Goal: Check status: Check status

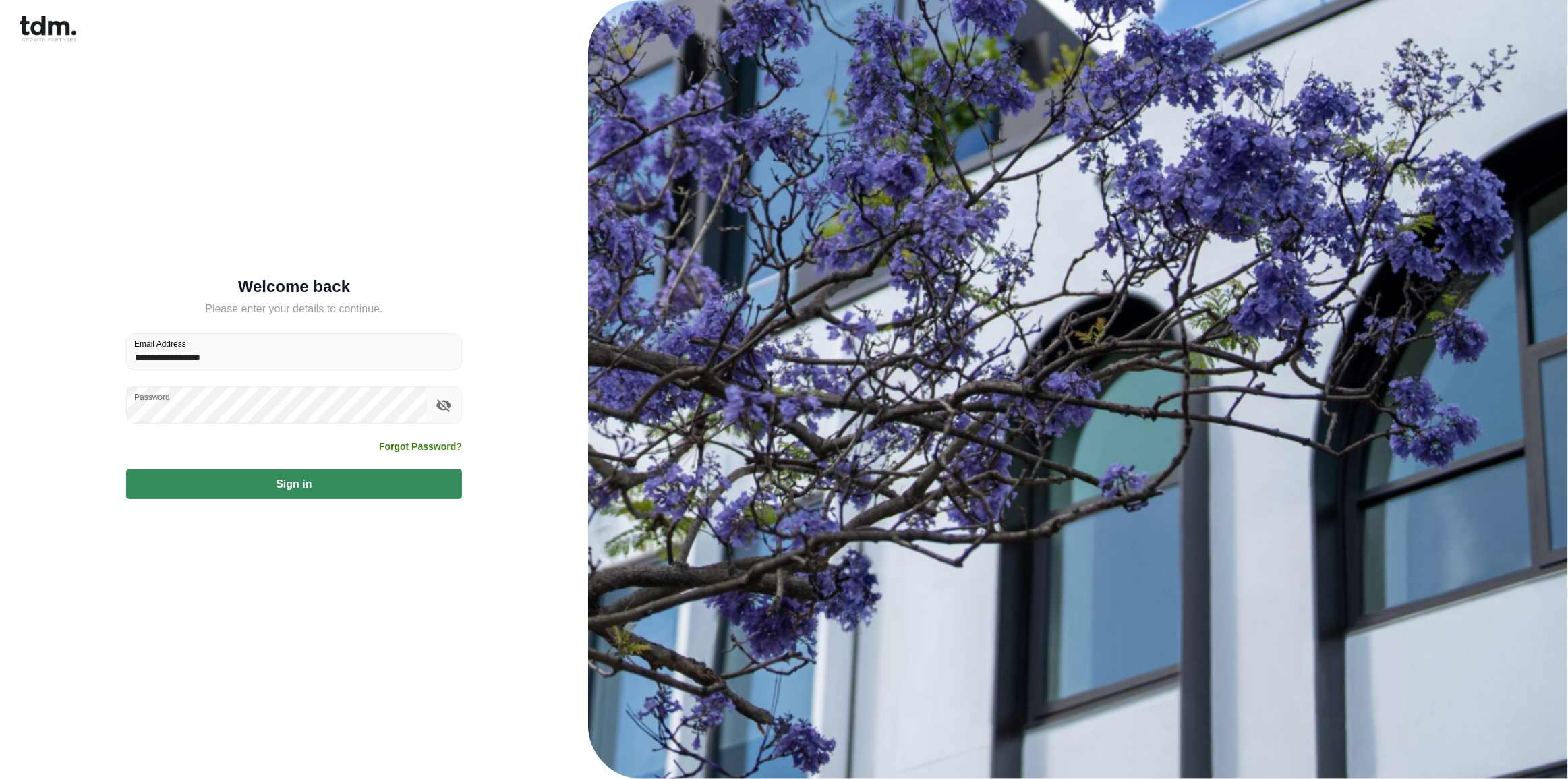
click at [287, 484] on button "Sign in" at bounding box center [294, 484] width 336 height 30
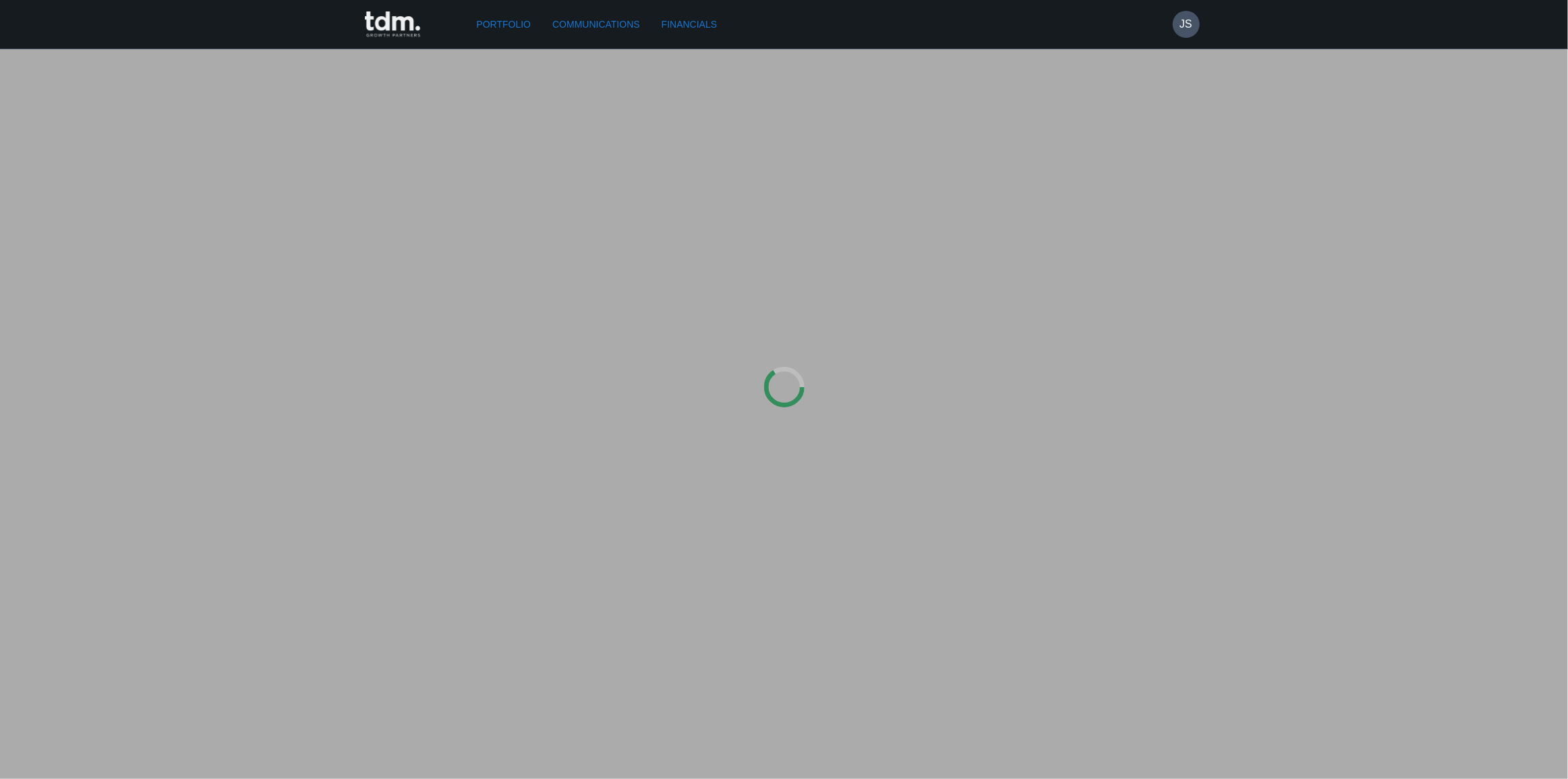
type input "*********"
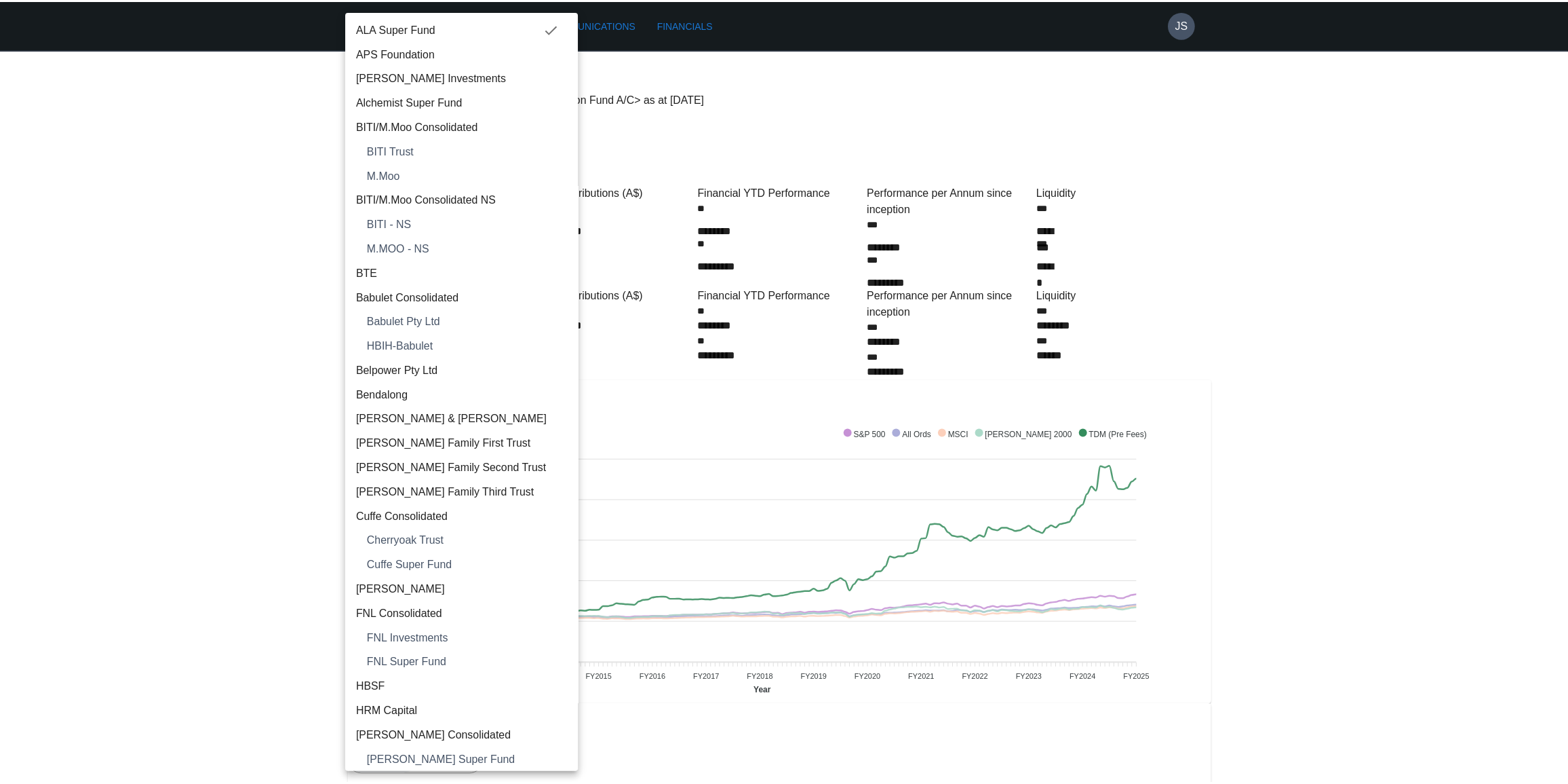
scroll to position [1297, 0]
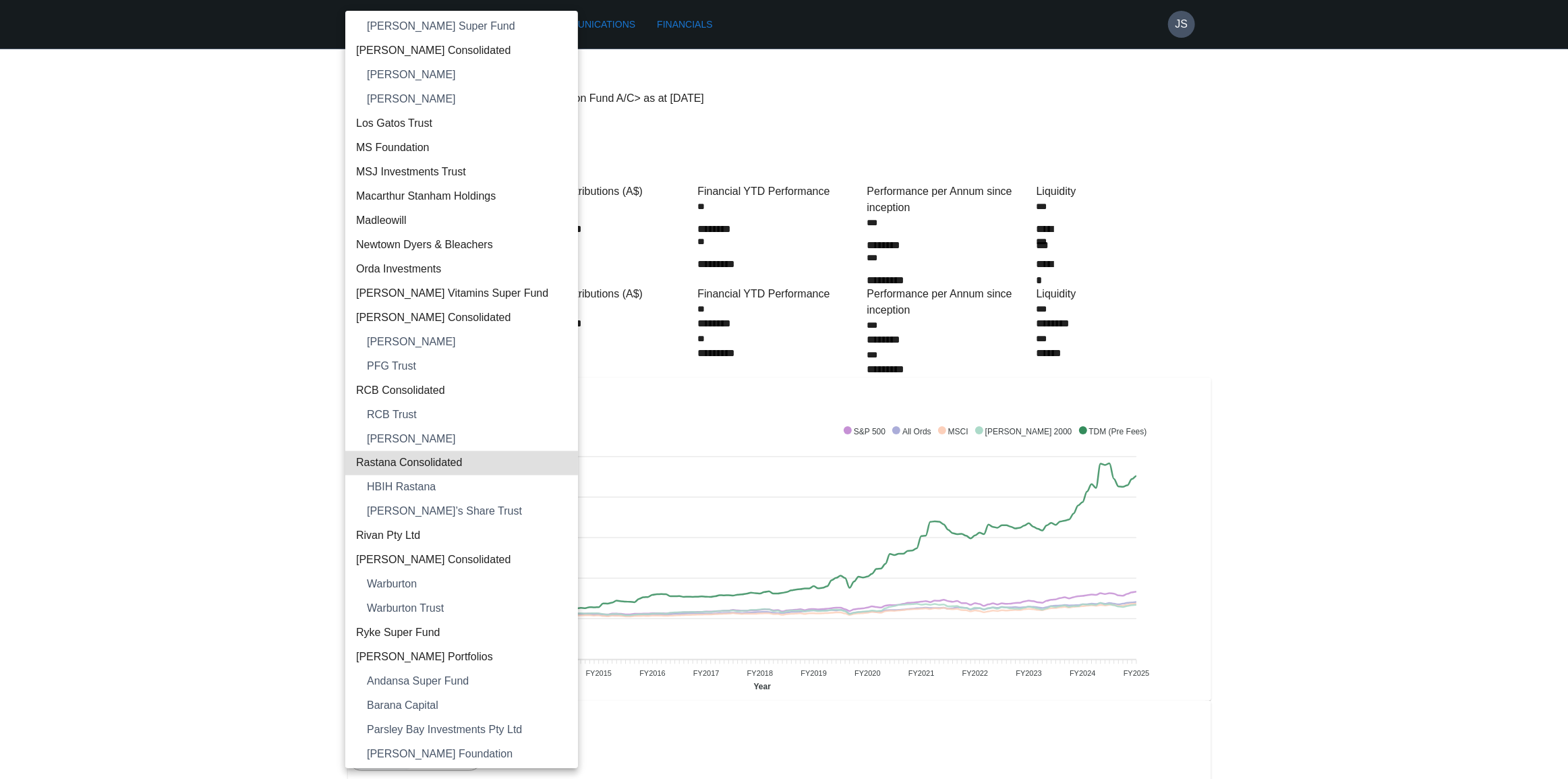
type input "**********"
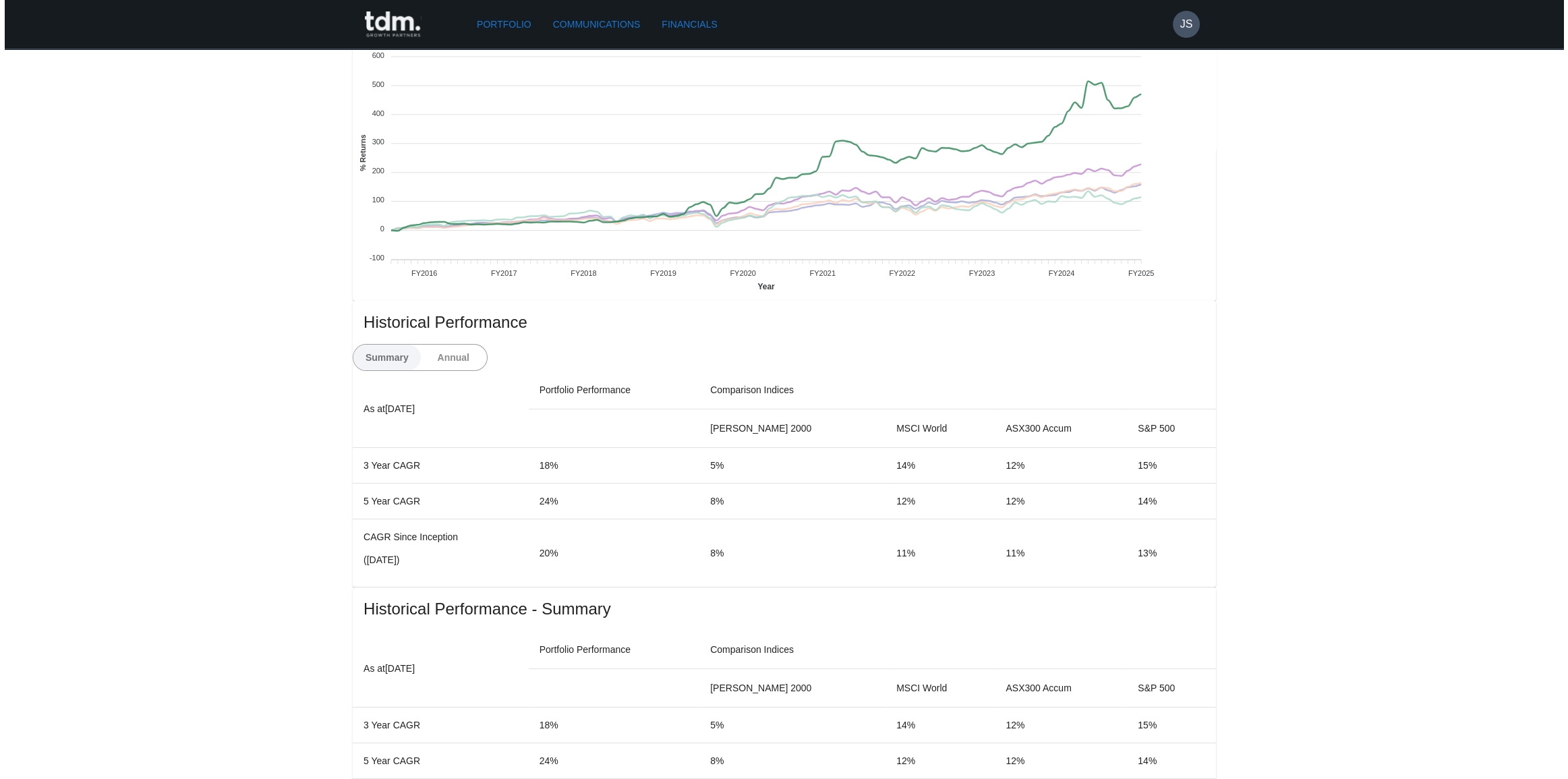
scroll to position [0, 0]
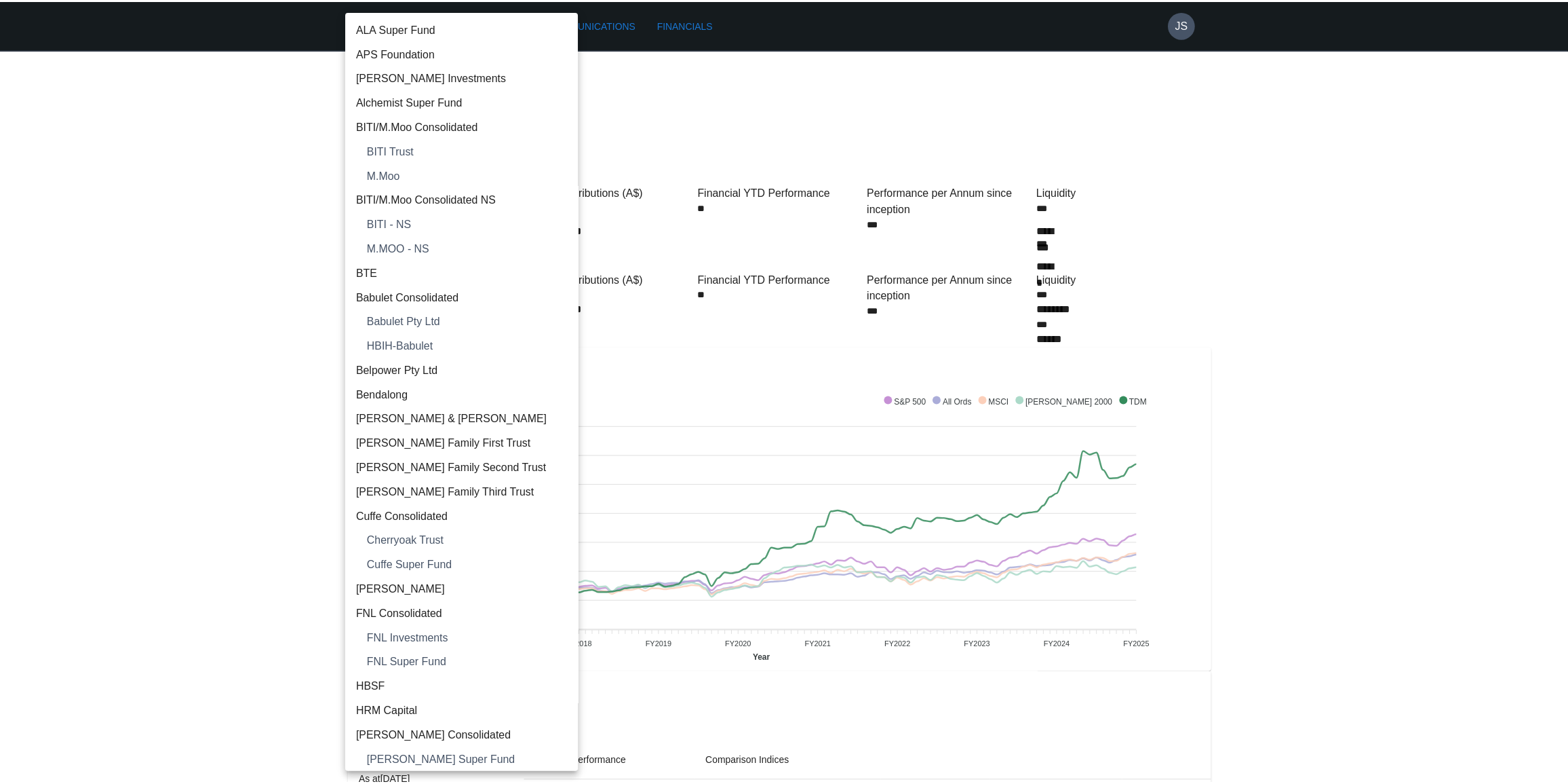
scroll to position [1370, 0]
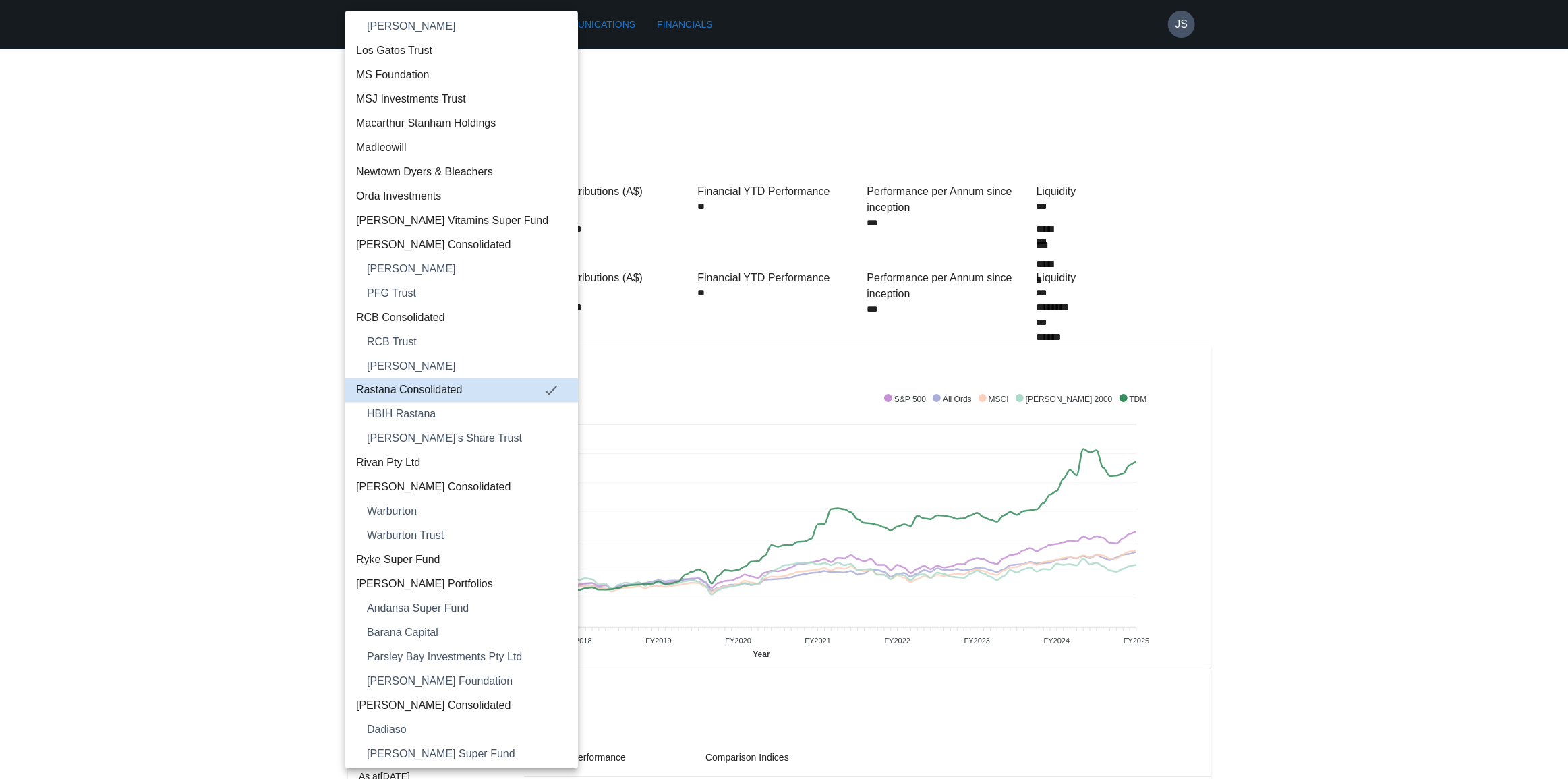
click at [451, 434] on span "[PERSON_NAME]’s Share Trust" at bounding box center [467, 439] width 200 height 16
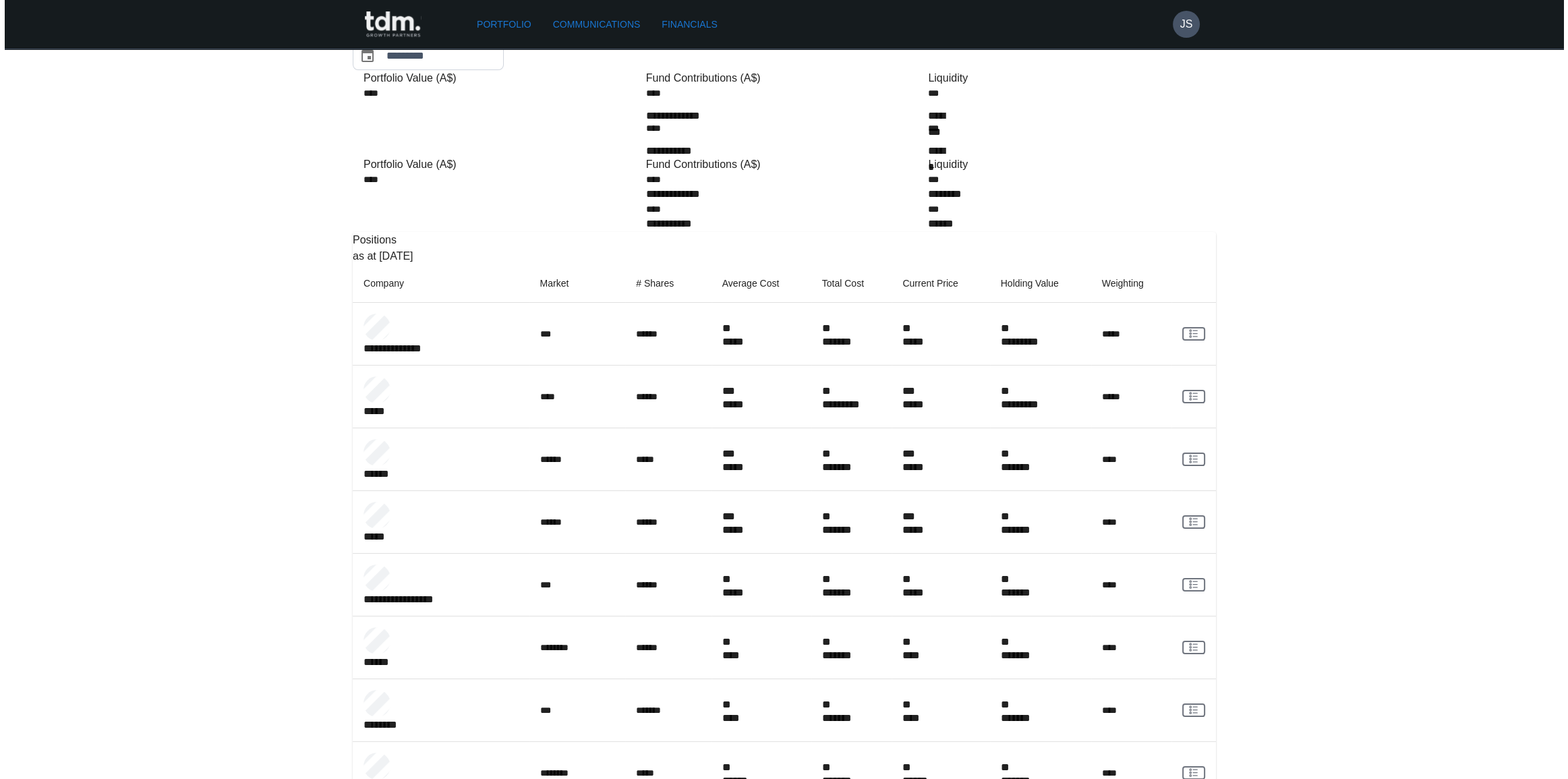
scroll to position [0, 0]
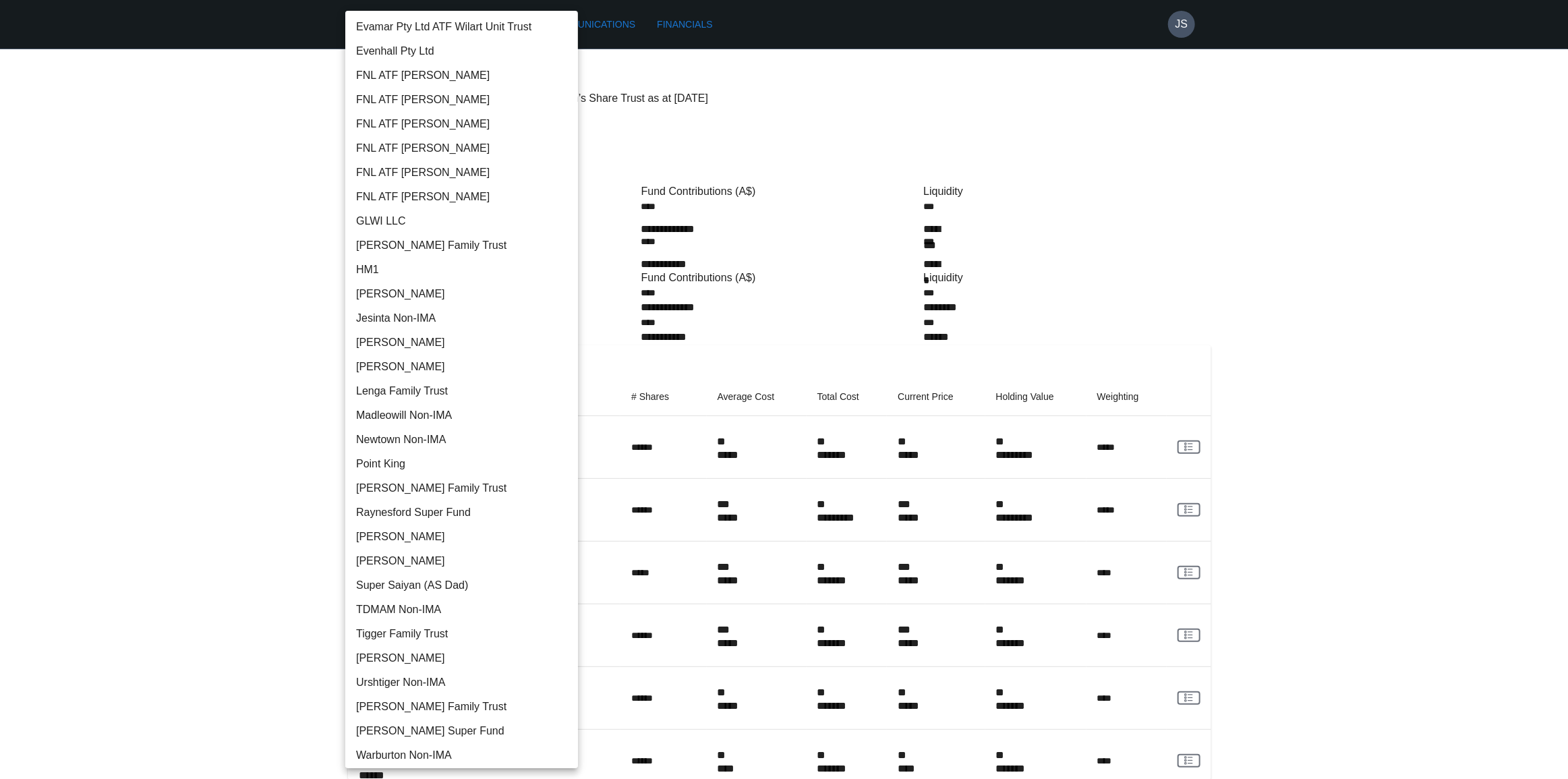
scroll to position [876, 0]
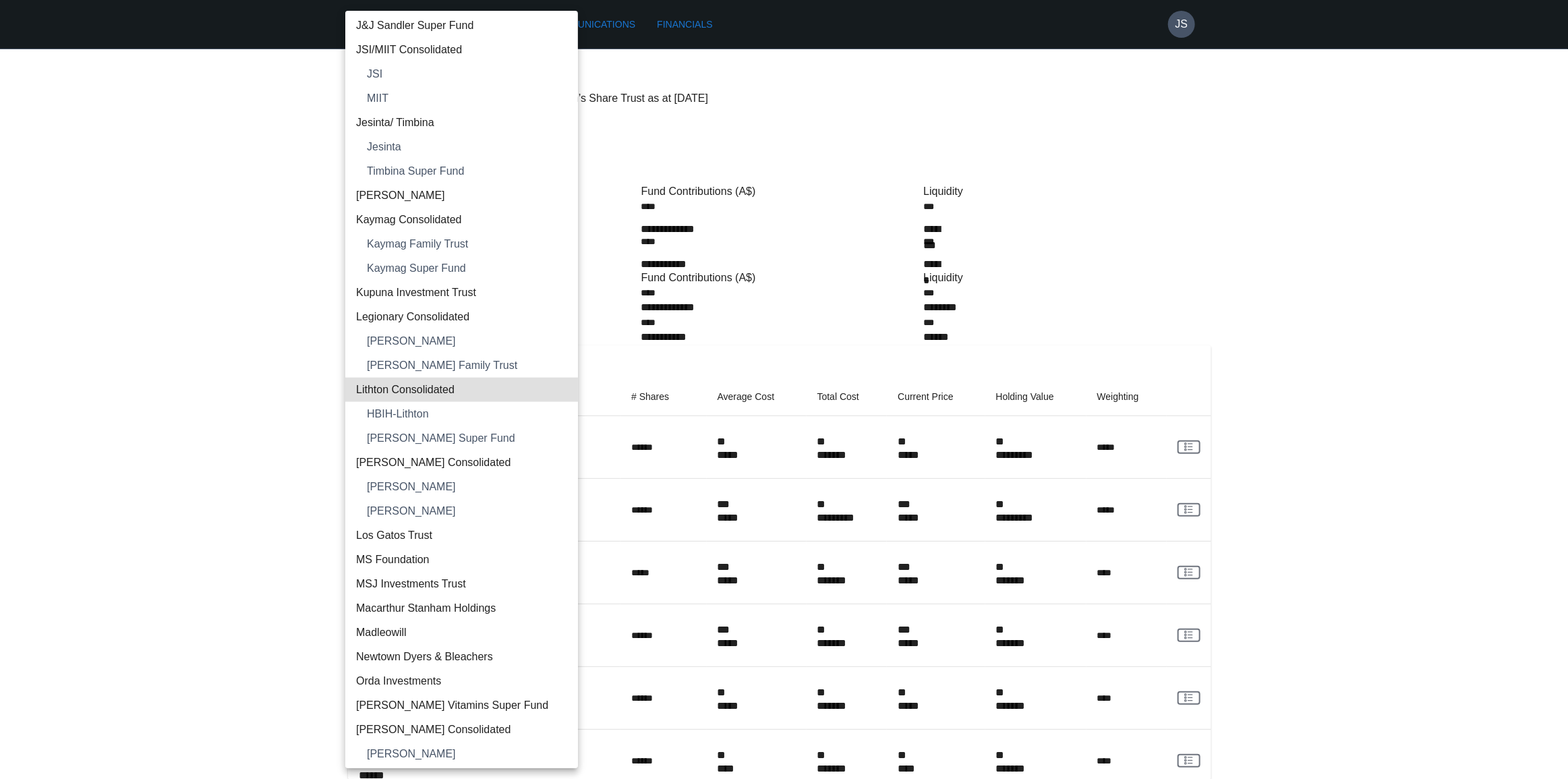
click at [458, 430] on span "[PERSON_NAME] Super Fund" at bounding box center [467, 438] width 200 height 16
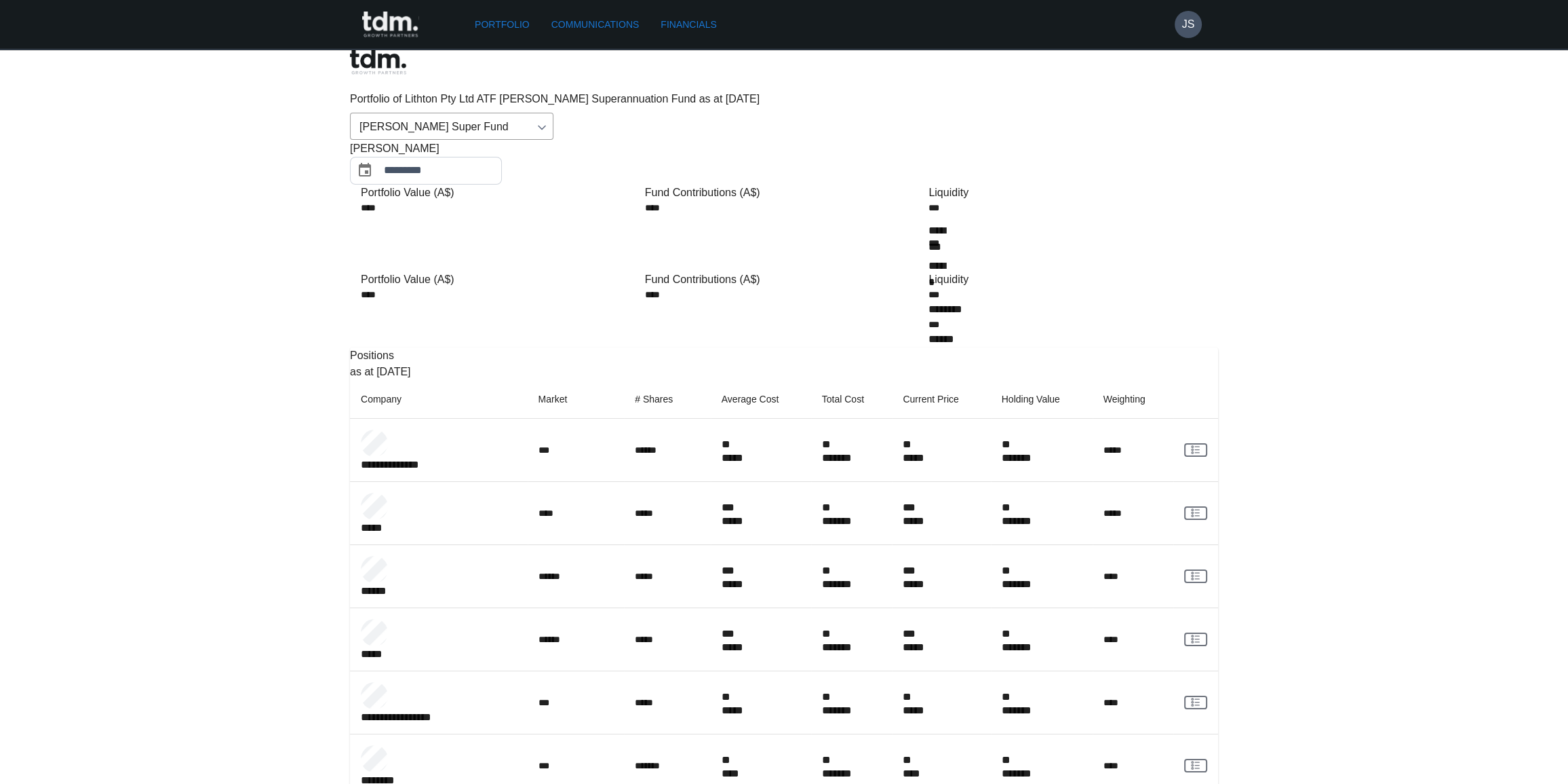
click at [988, 347] on div "Positions as at [DATE]" at bounding box center [784, 363] width 868 height 33
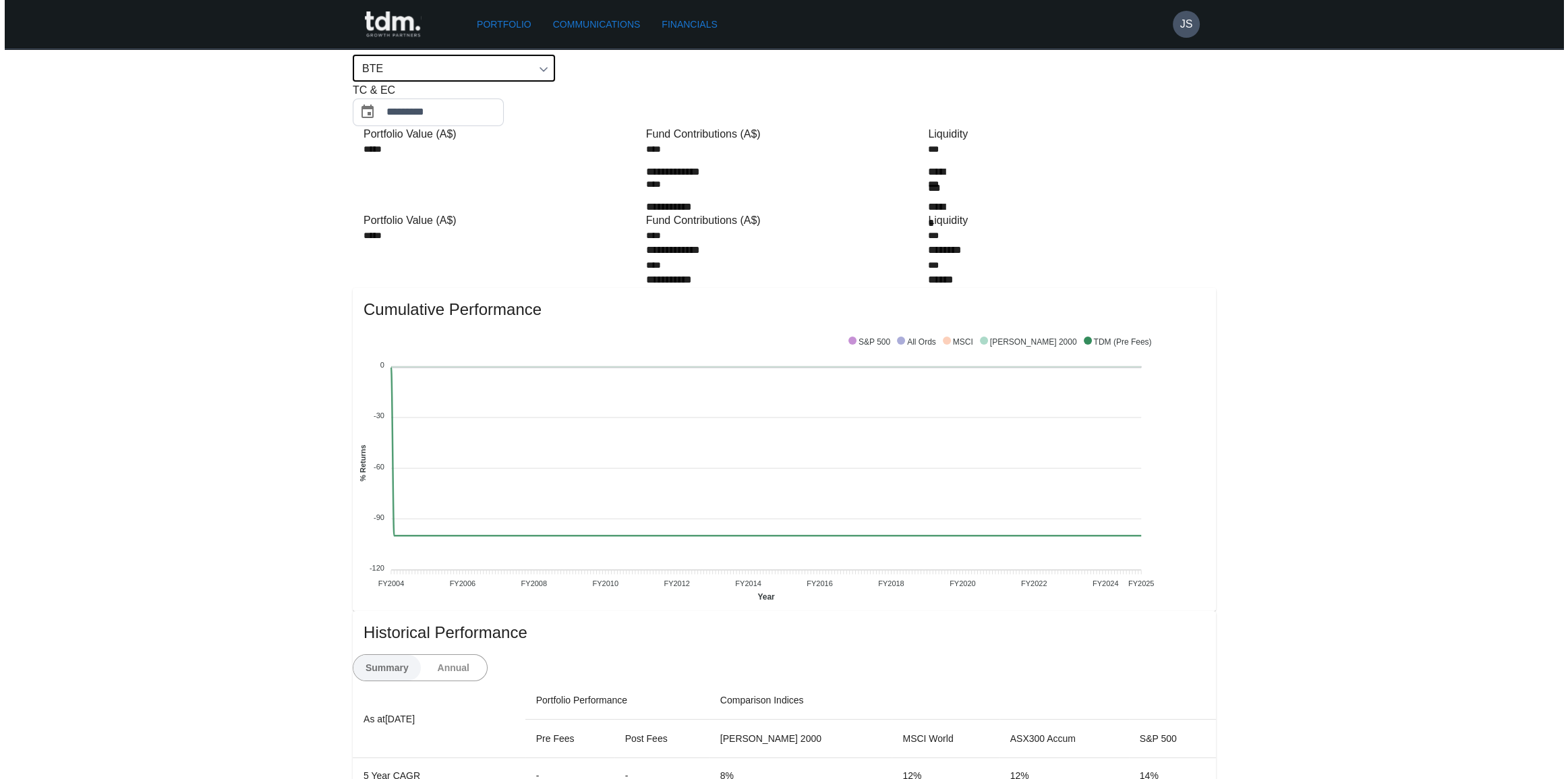
scroll to position [0, 0]
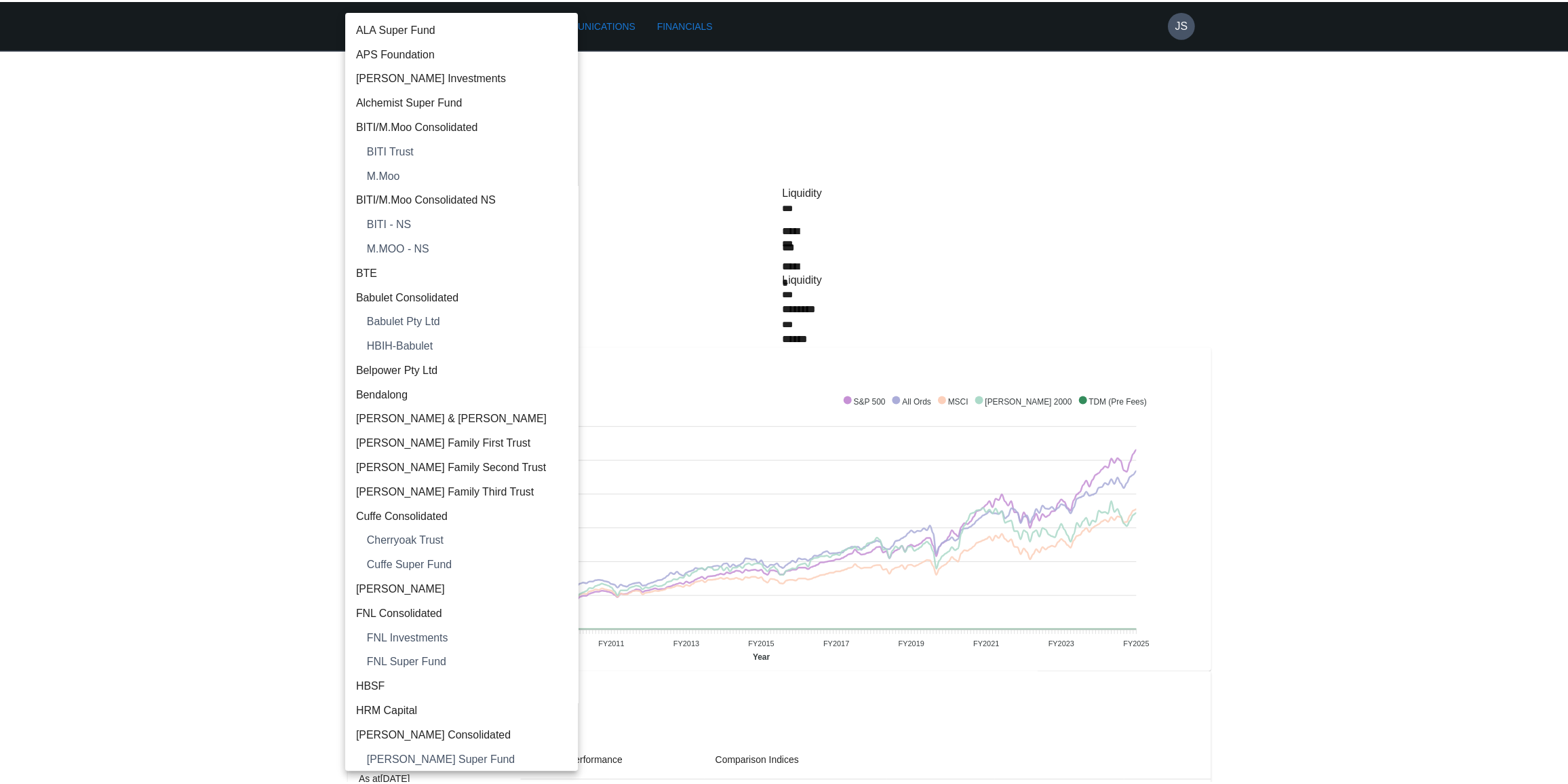
scroll to position [1859, 0]
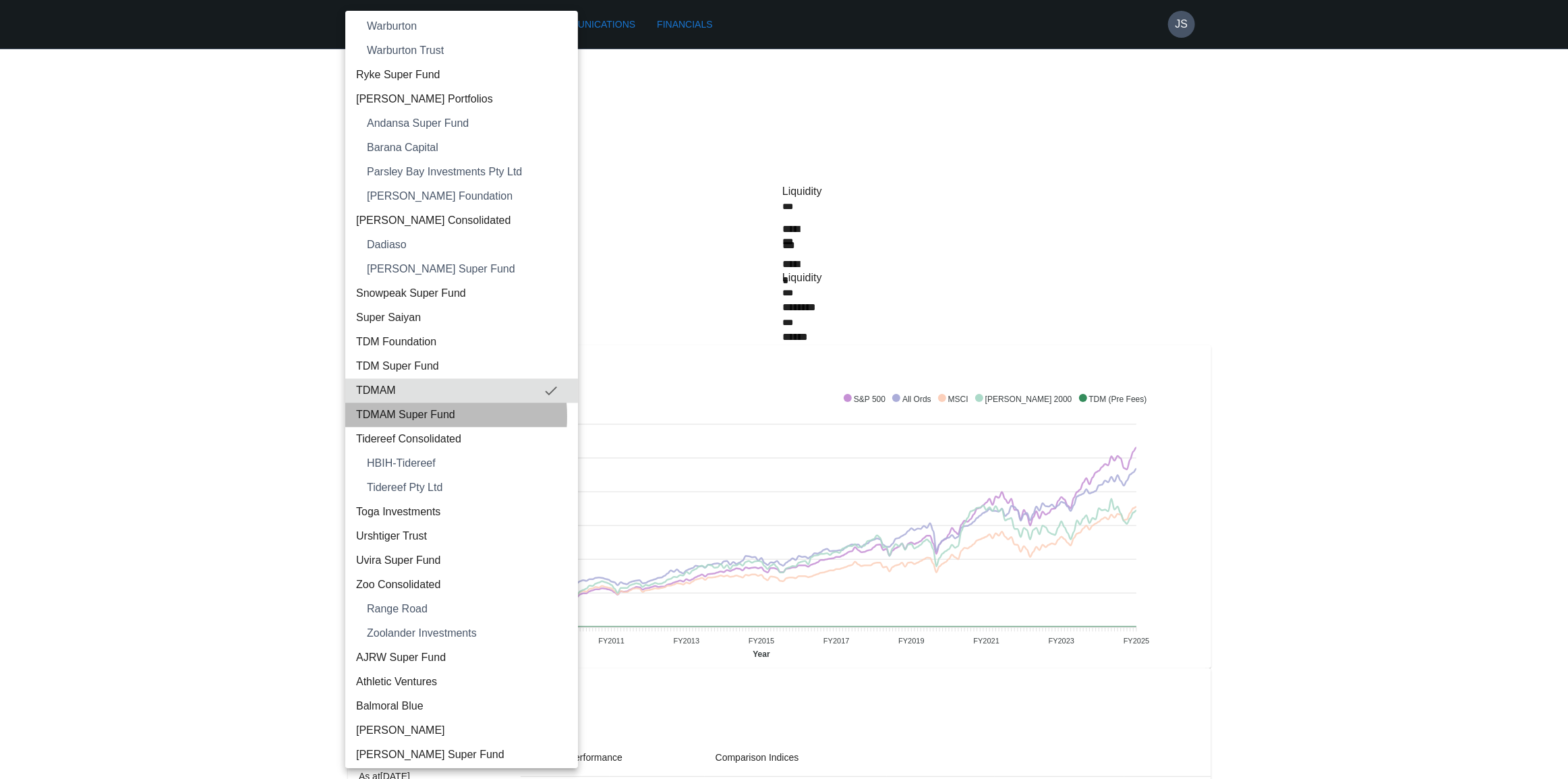
click at [411, 415] on span "TDMAM Super Fund" at bounding box center [461, 415] width 211 height 16
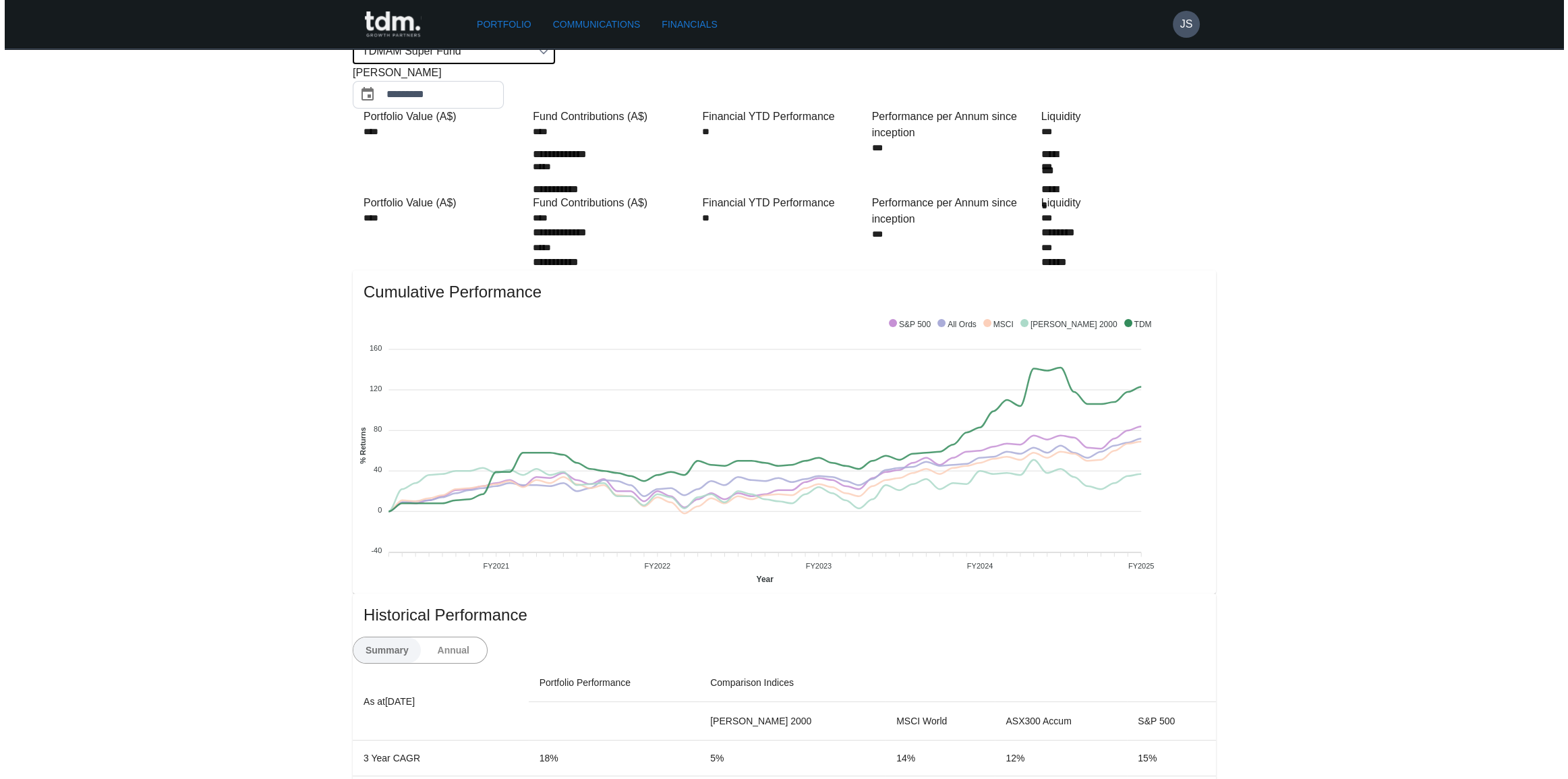
scroll to position [0, 0]
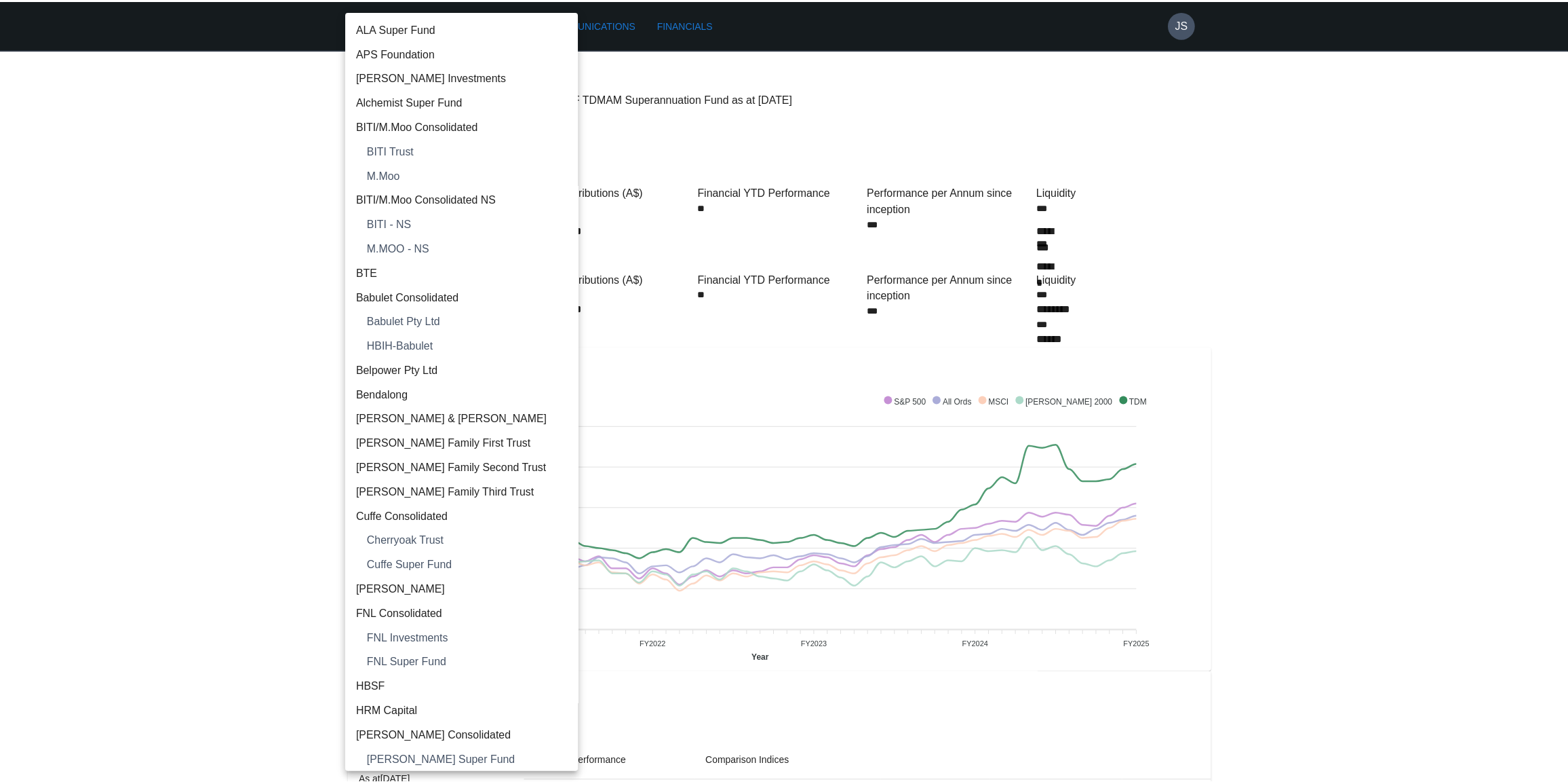
scroll to position [1883, 0]
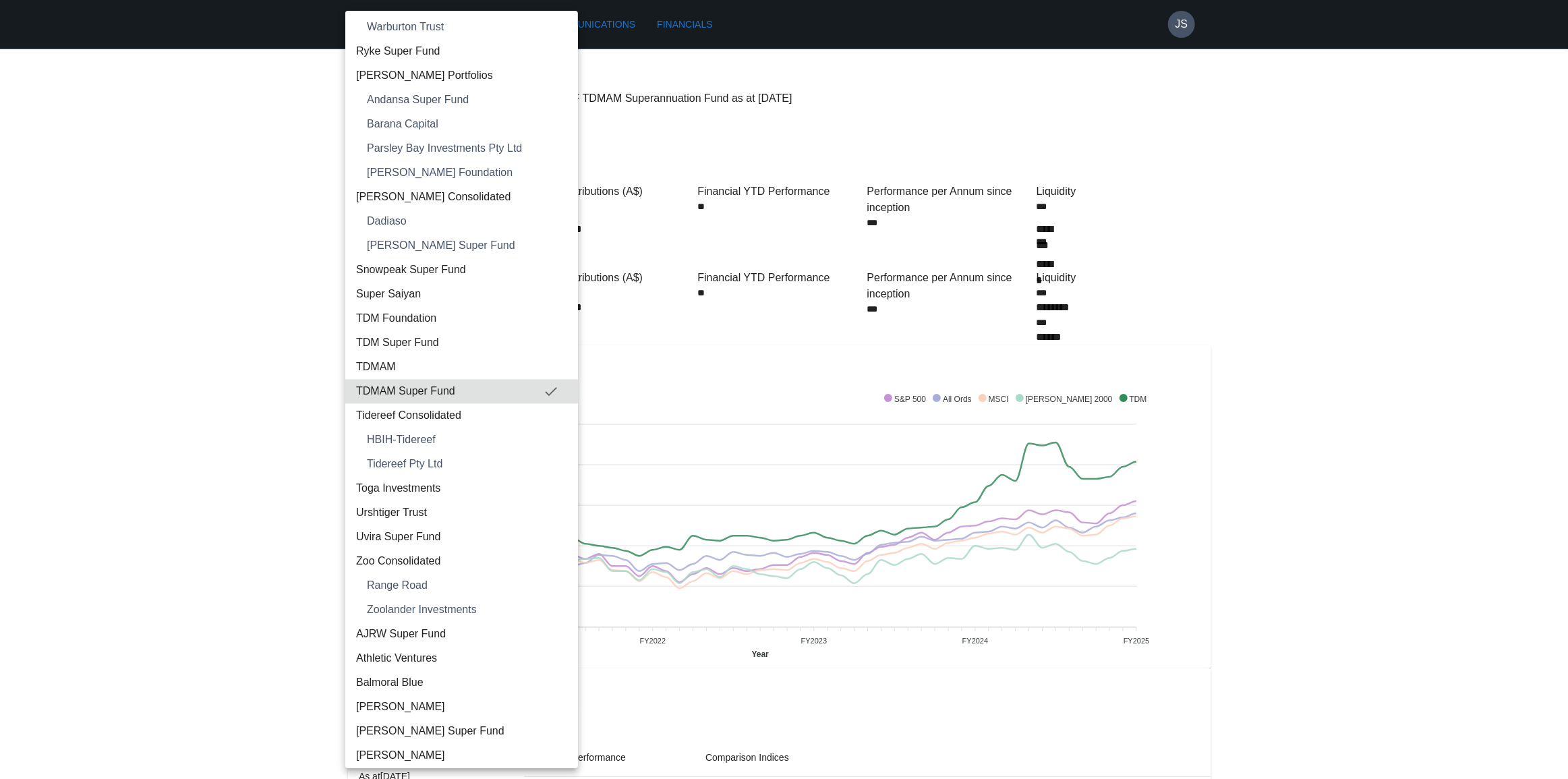
click at [430, 344] on span "TDM Super Fund" at bounding box center [461, 343] width 211 height 16
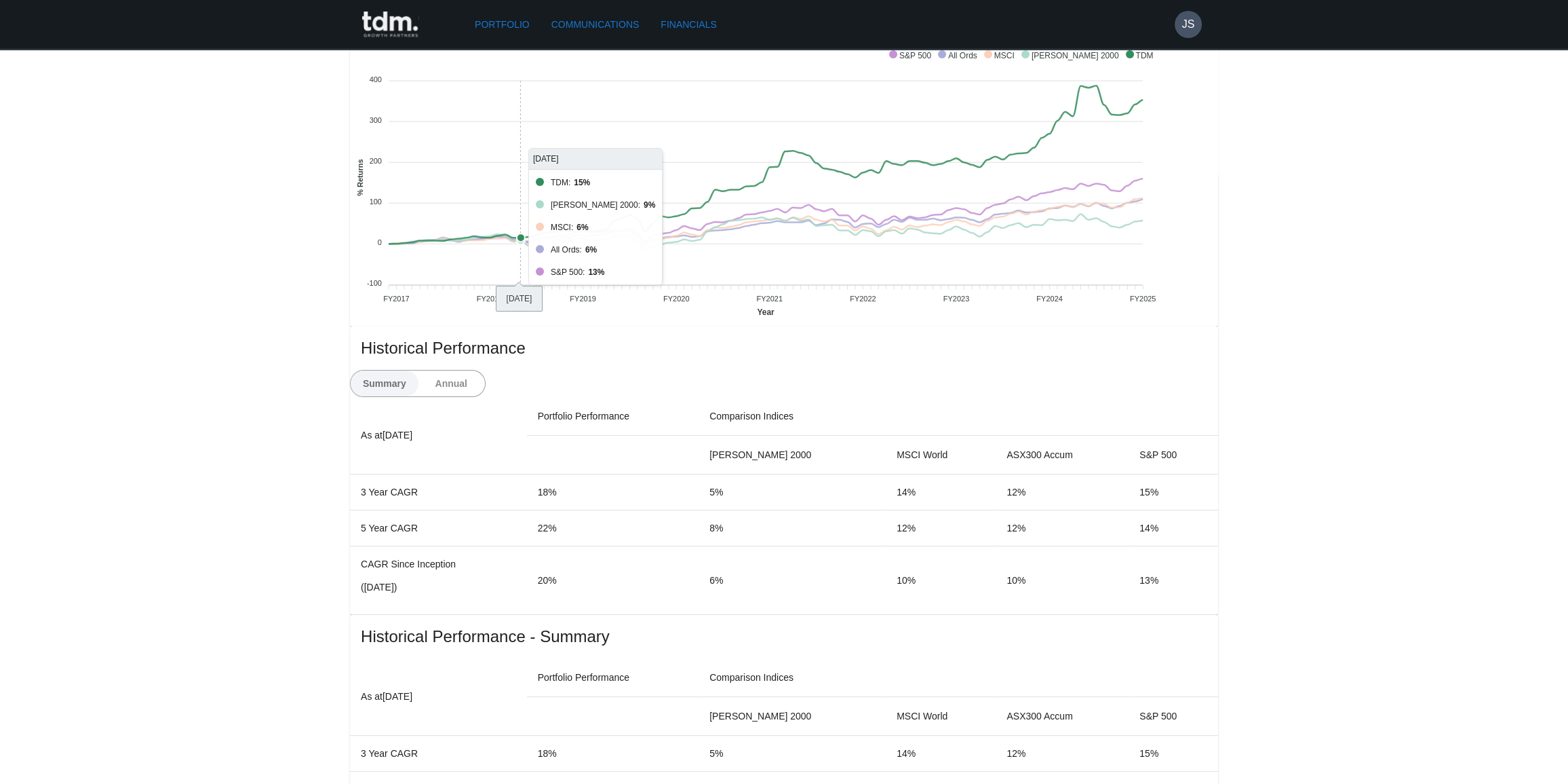
scroll to position [369, 0]
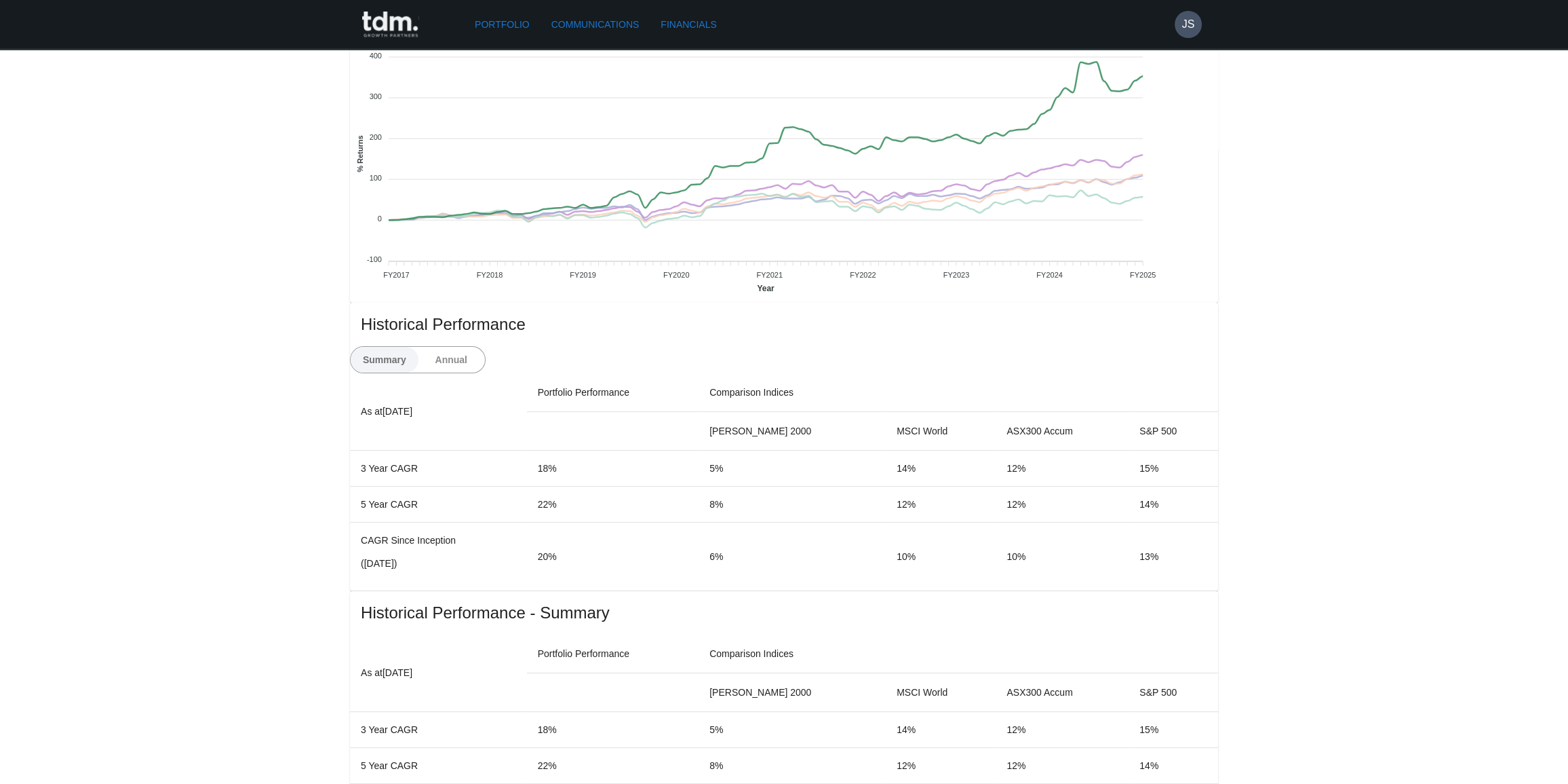
drag, startPoint x: 1318, startPoint y: 415, endPoint x: 1276, endPoint y: 367, distance: 63.8
